Goal: Consume media (video, audio): Consume media (video, audio)

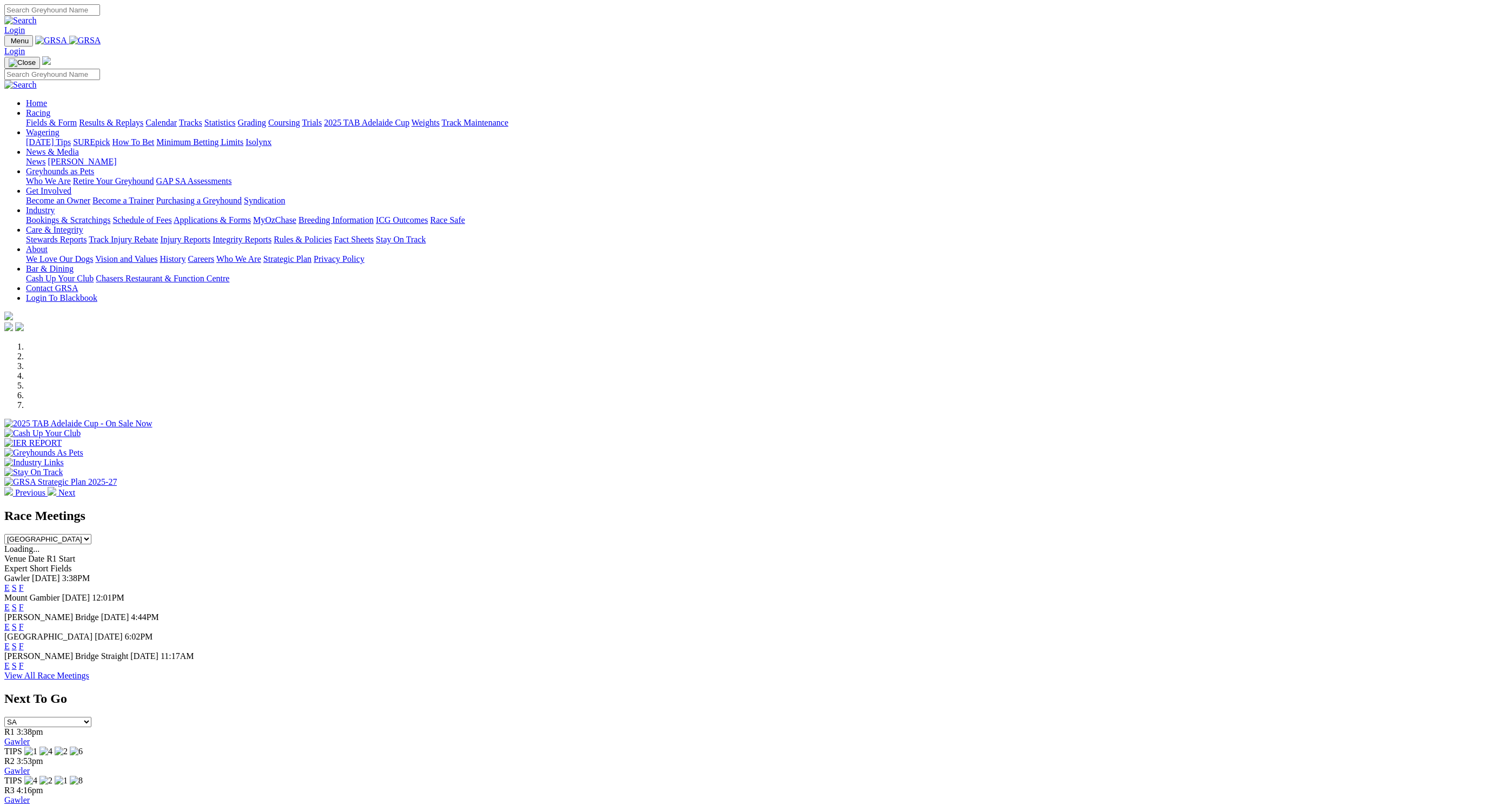
click at [9, 642] on link "E" at bounding box center [7, 646] width 5 height 9
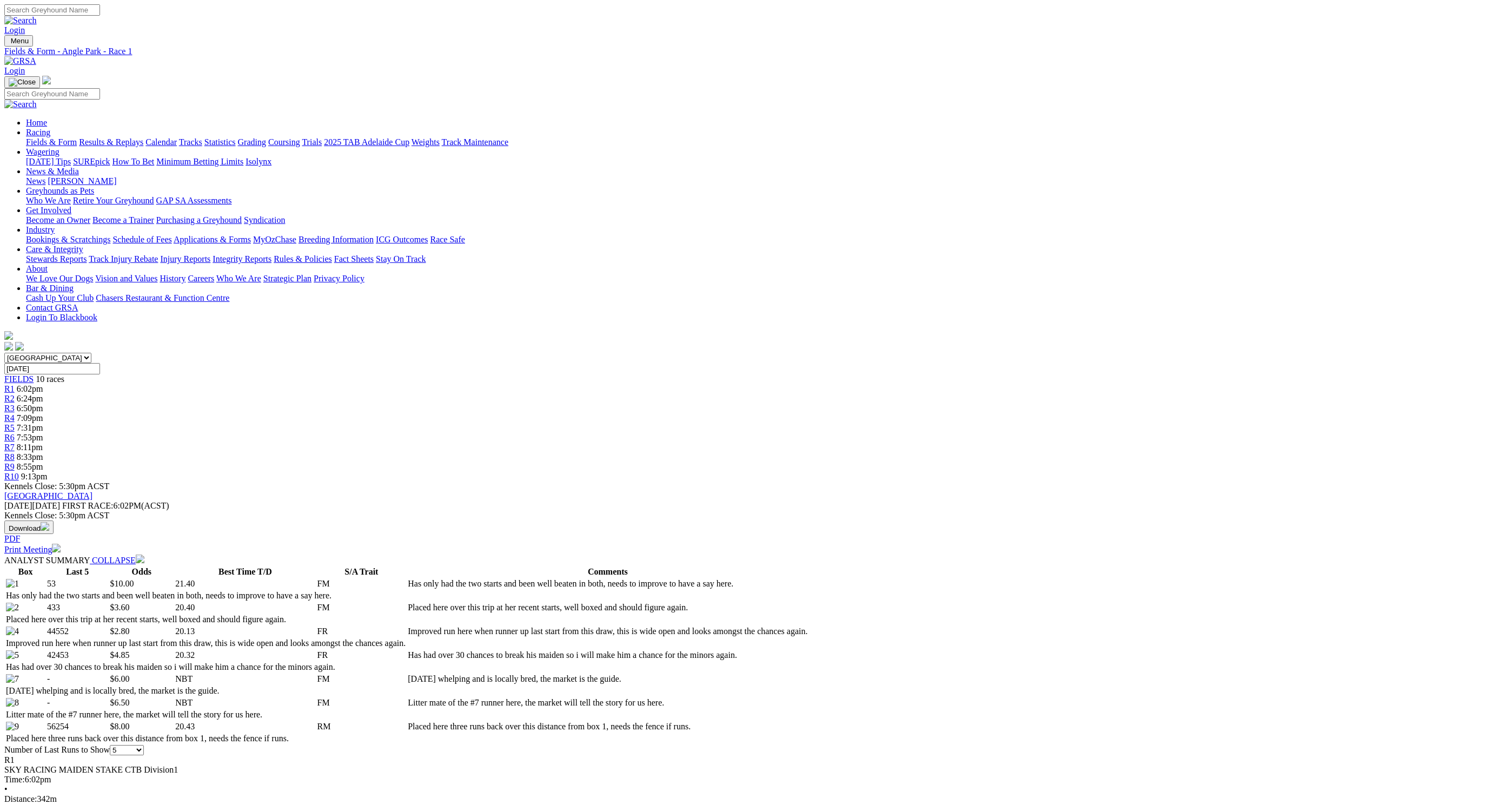
click at [15, 394] on link "R2" at bounding box center [9, 398] width 10 height 9
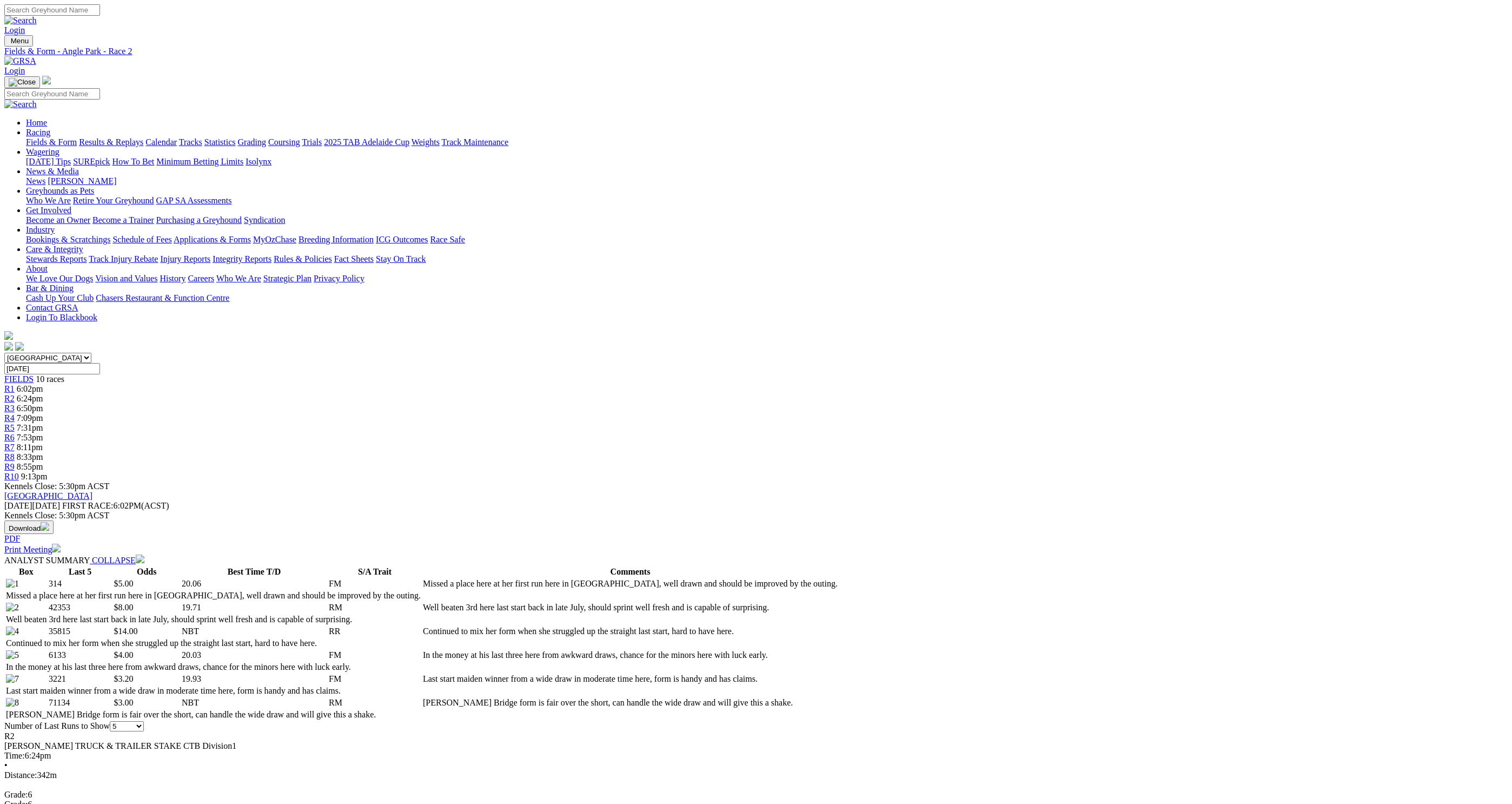
click at [15, 404] on span "R3" at bounding box center [9, 408] width 10 height 9
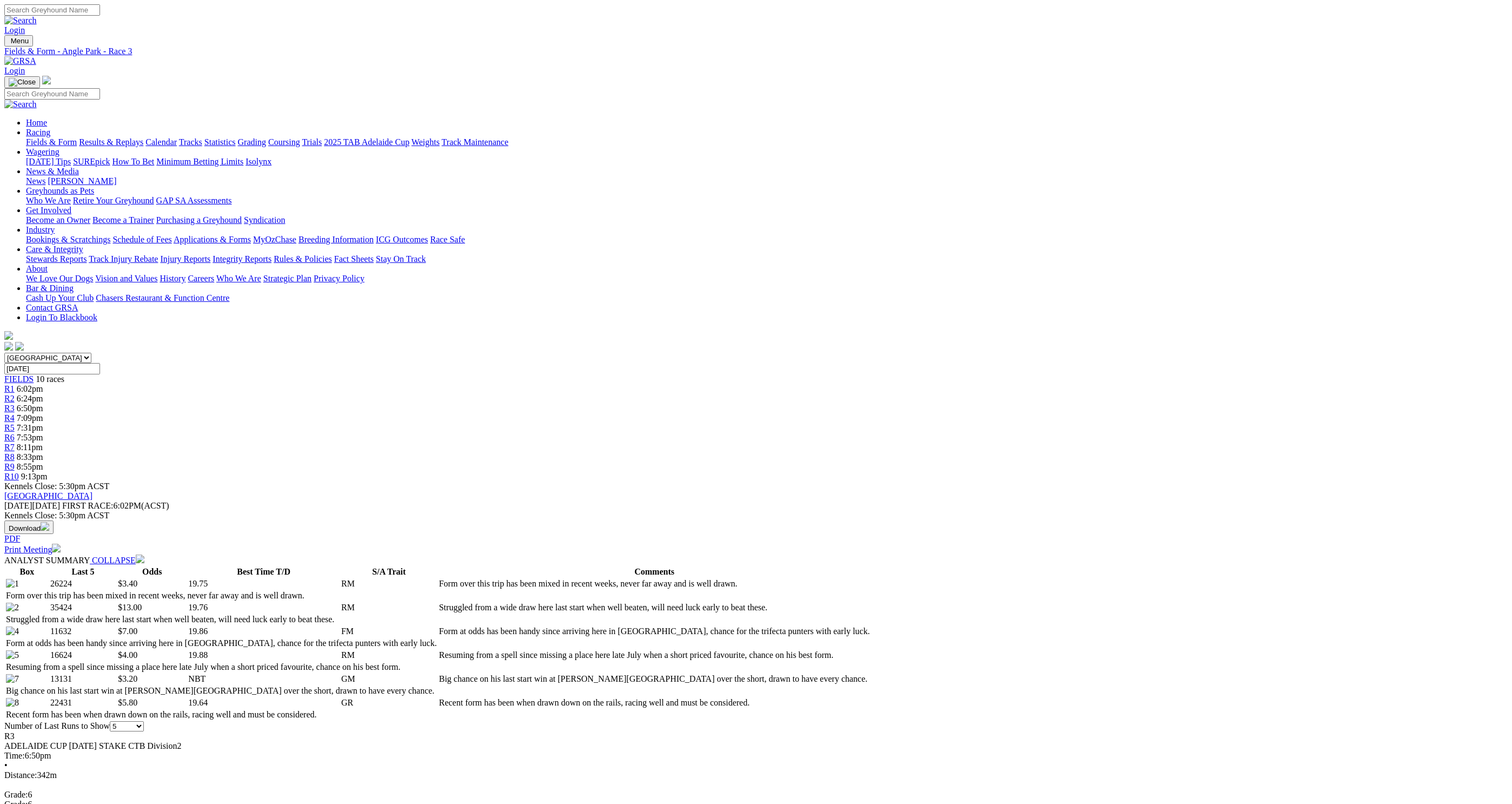
click at [15, 413] on span "R4" at bounding box center [9, 418] width 10 height 9
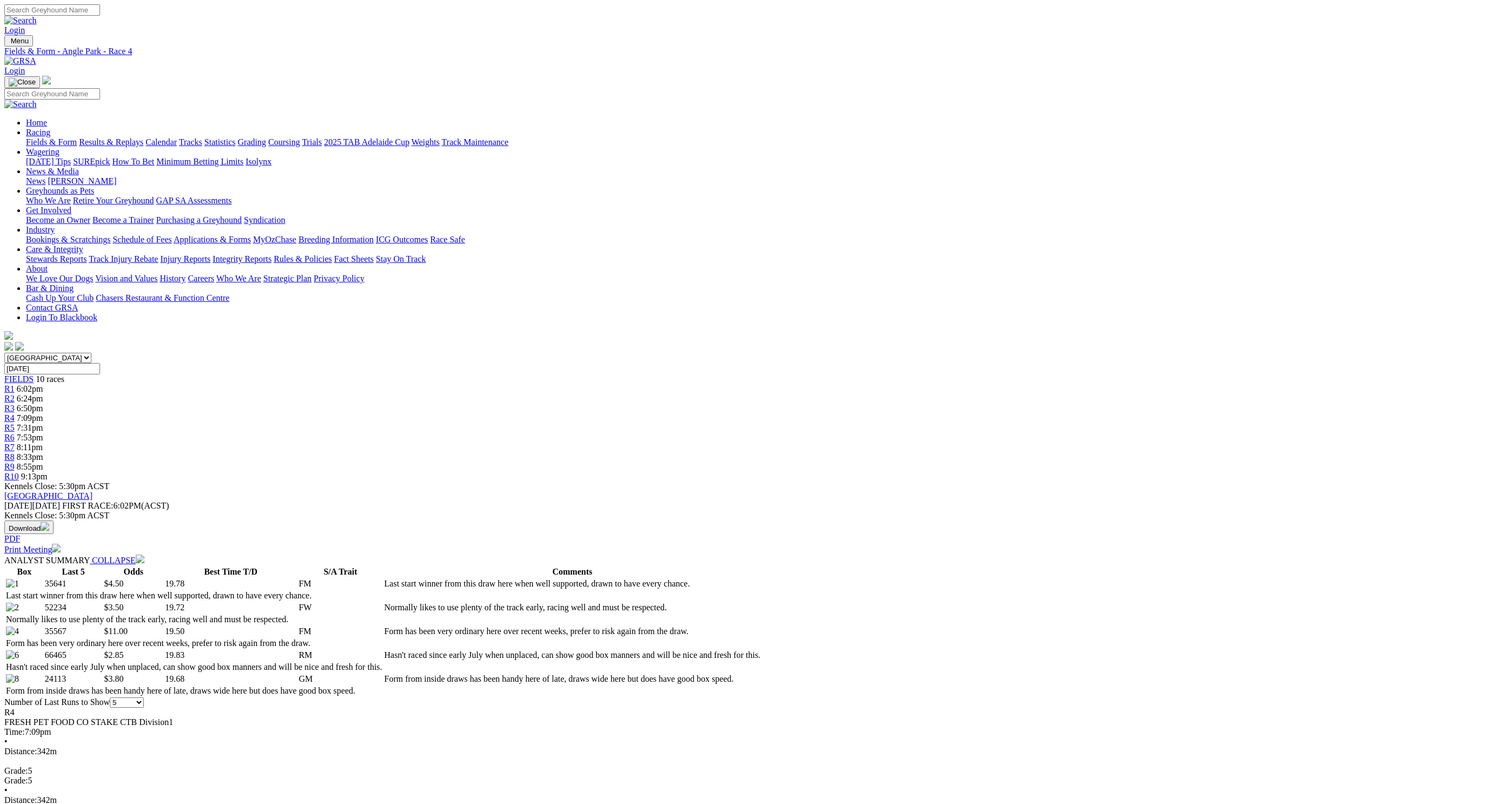
click at [15, 423] on link "R5" at bounding box center [9, 428] width 10 height 9
click at [15, 433] on link "R6" at bounding box center [9, 437] width 10 height 9
click at [15, 442] on span "R7" at bounding box center [9, 447] width 10 height 9
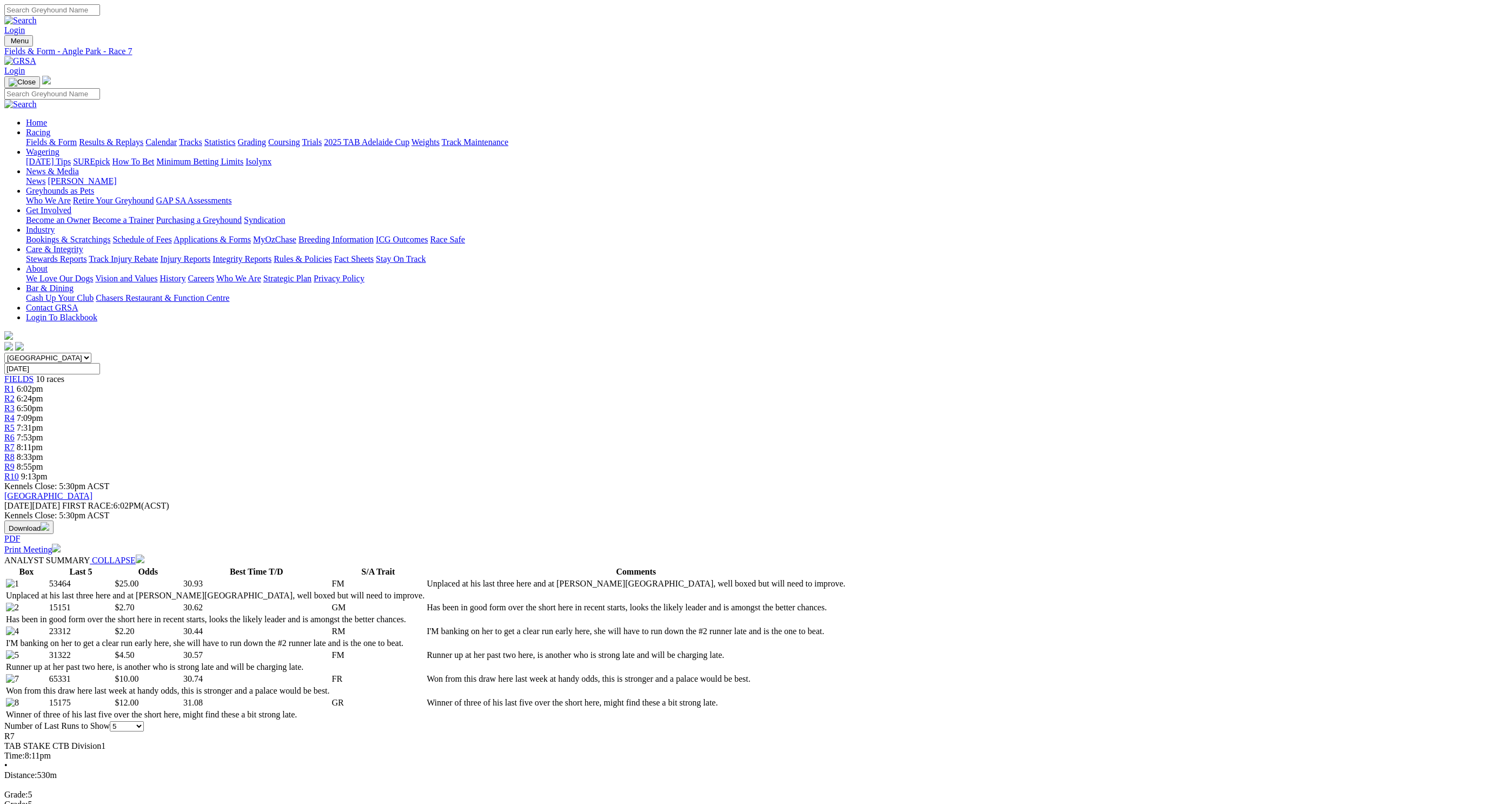
click at [15, 452] on span "R8" at bounding box center [9, 457] width 10 height 9
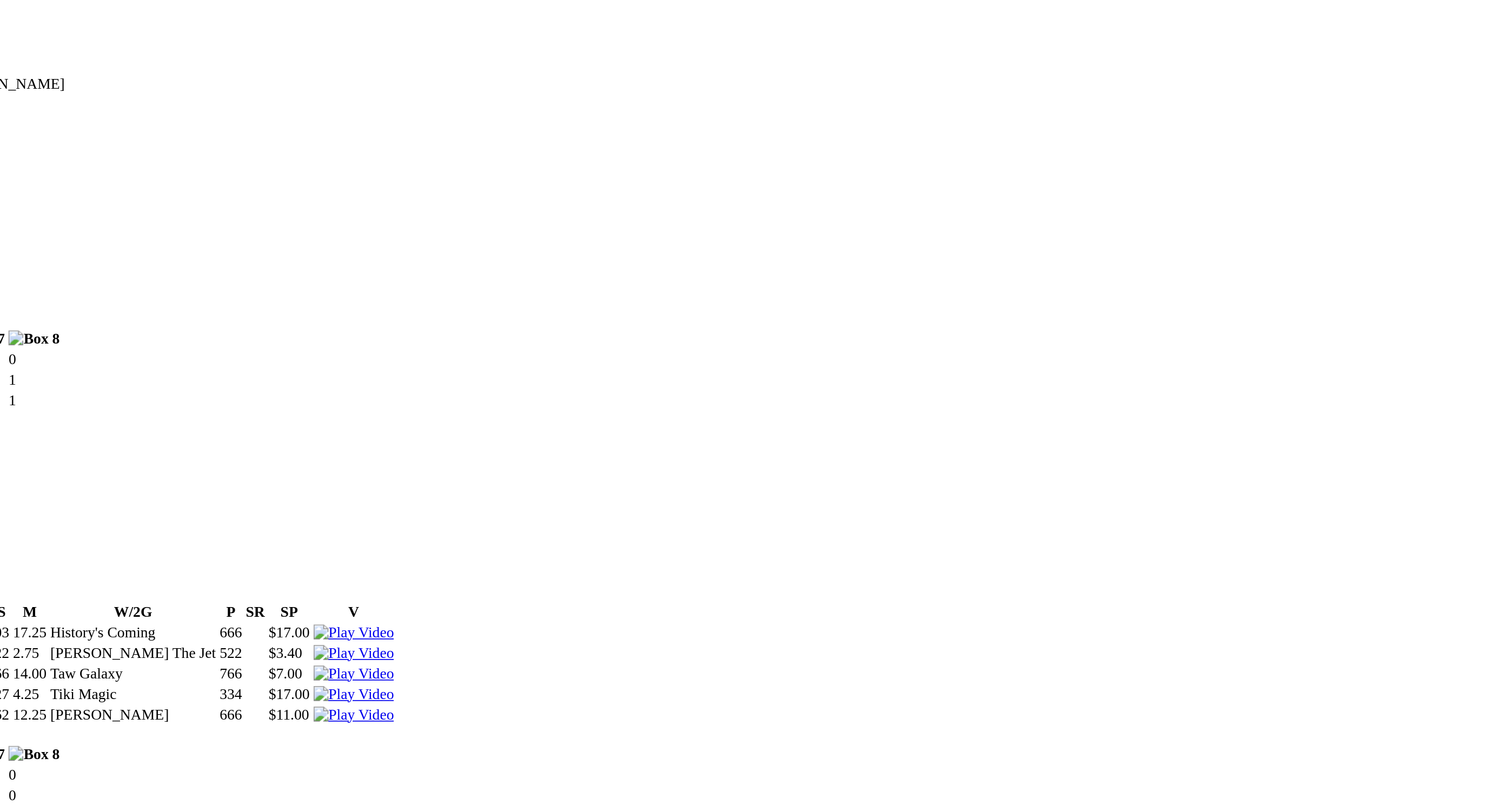
scroll to position [986, 0]
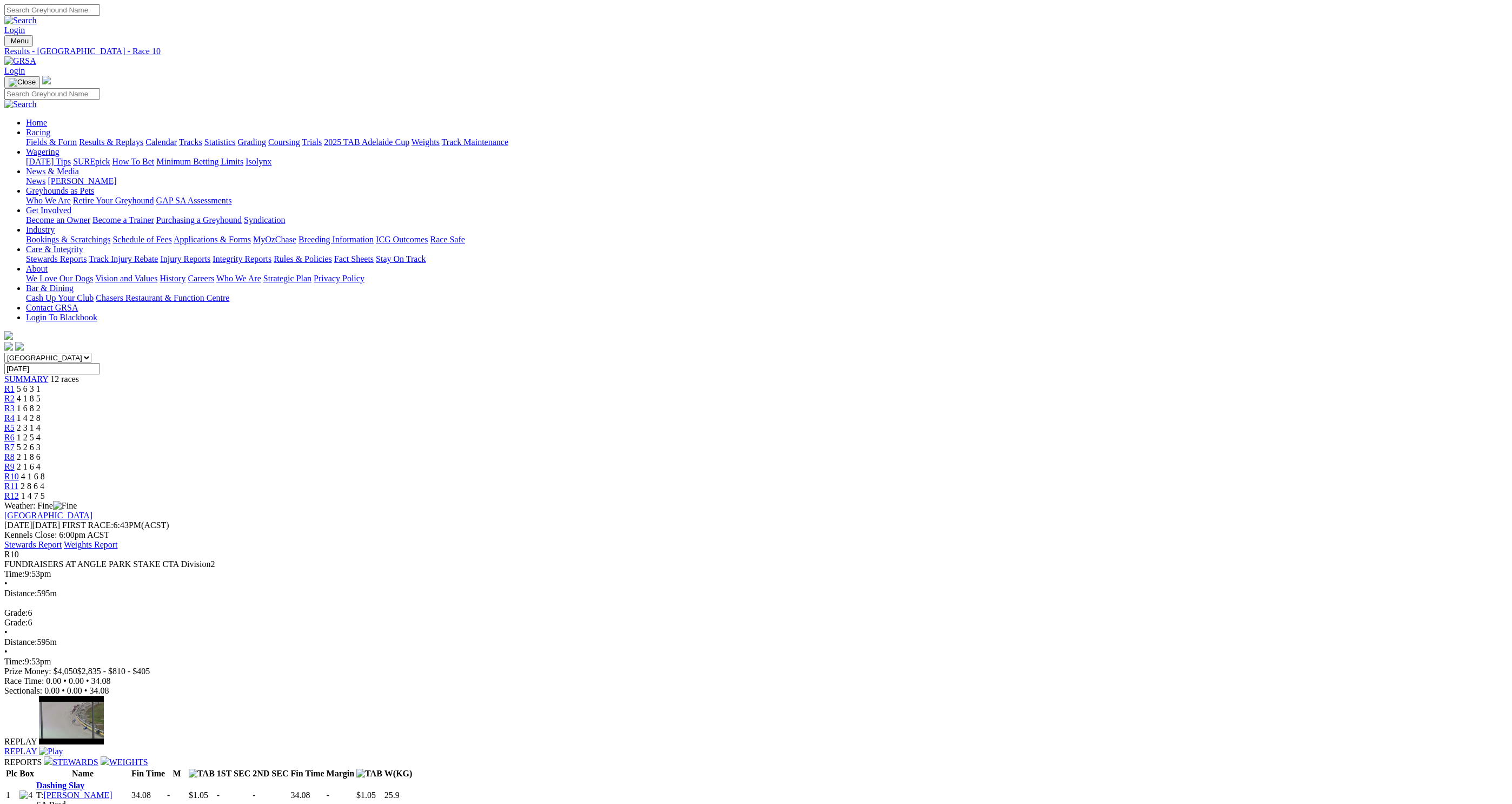
click at [62, 747] on img at bounding box center [51, 751] width 24 height 9
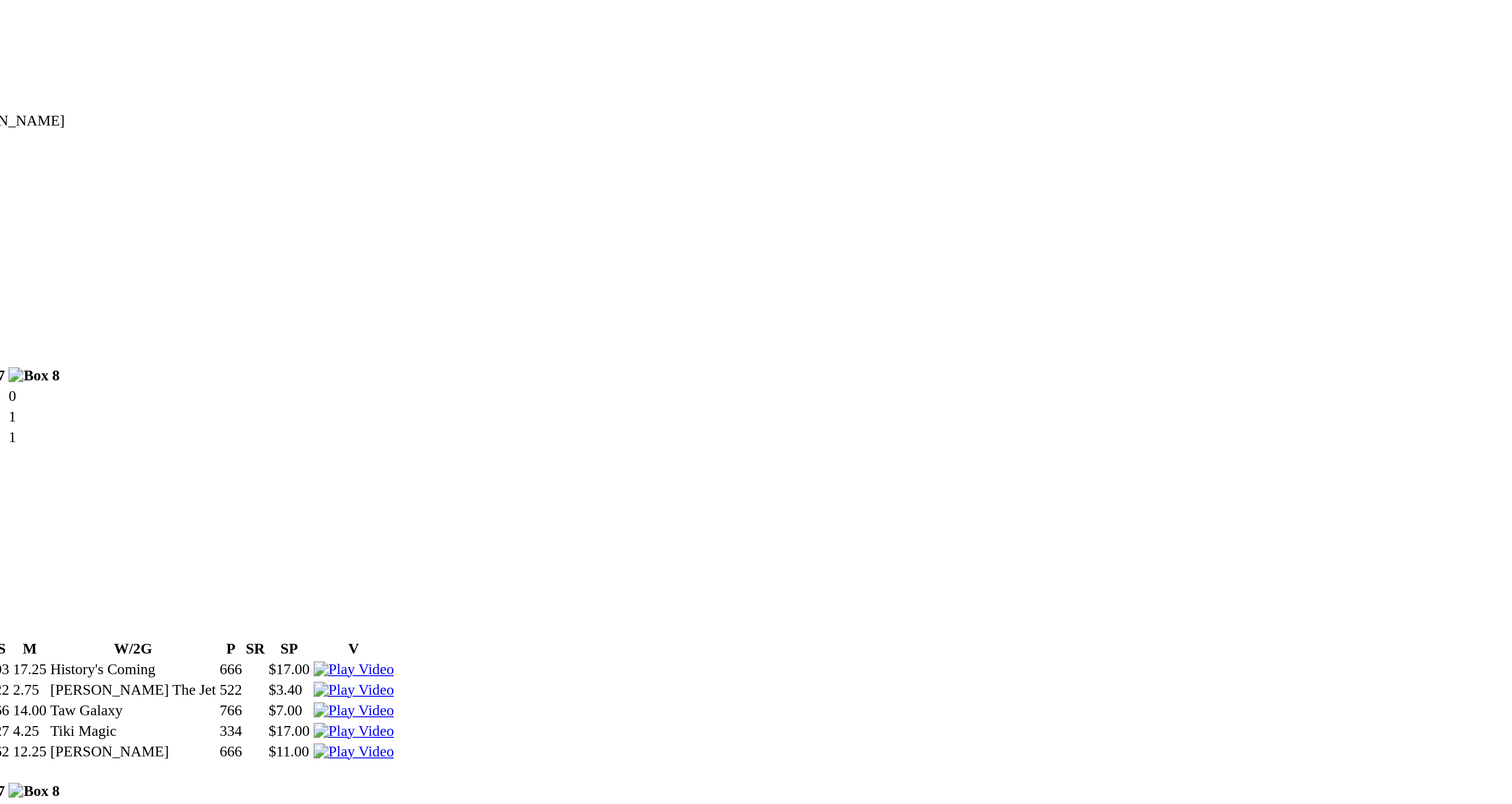
scroll to position [962, 0]
